Goal: Navigation & Orientation: Find specific page/section

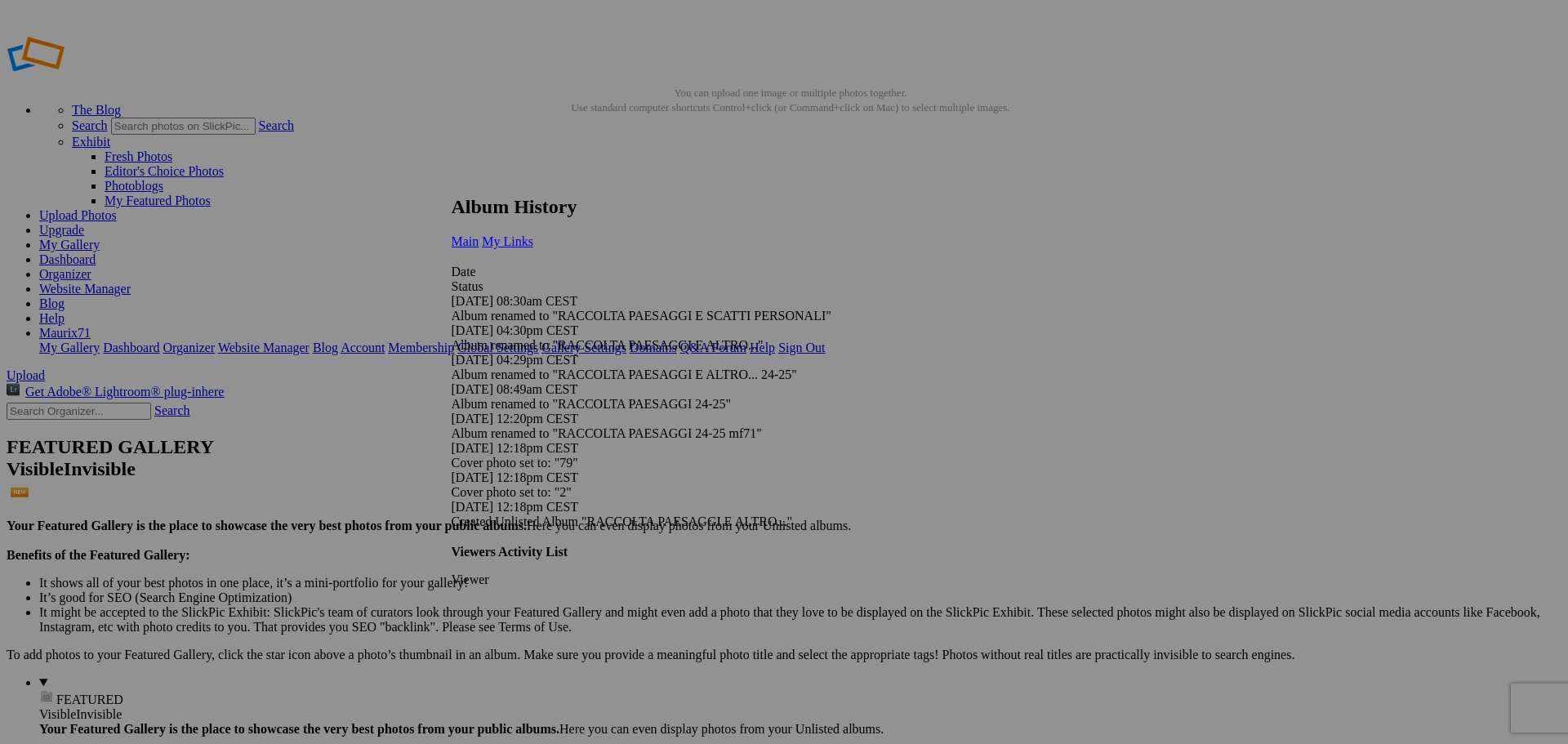
click at [533, 234] on link "My Links" at bounding box center [507, 240] width 51 height 14
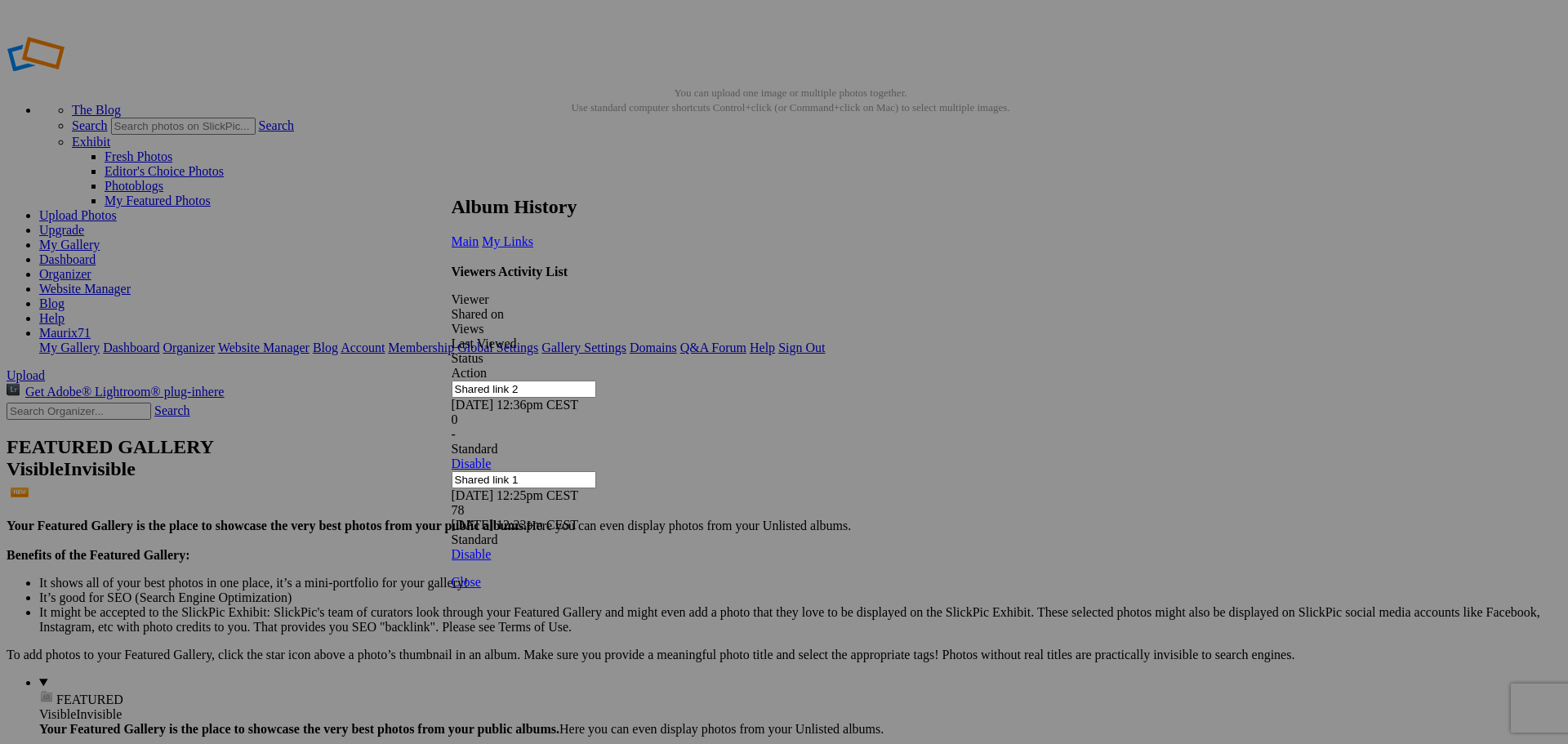
click at [451, 180] on link at bounding box center [451, 180] width 0 height 0
